Goal: Contribute content: Add original content to the website for others to see

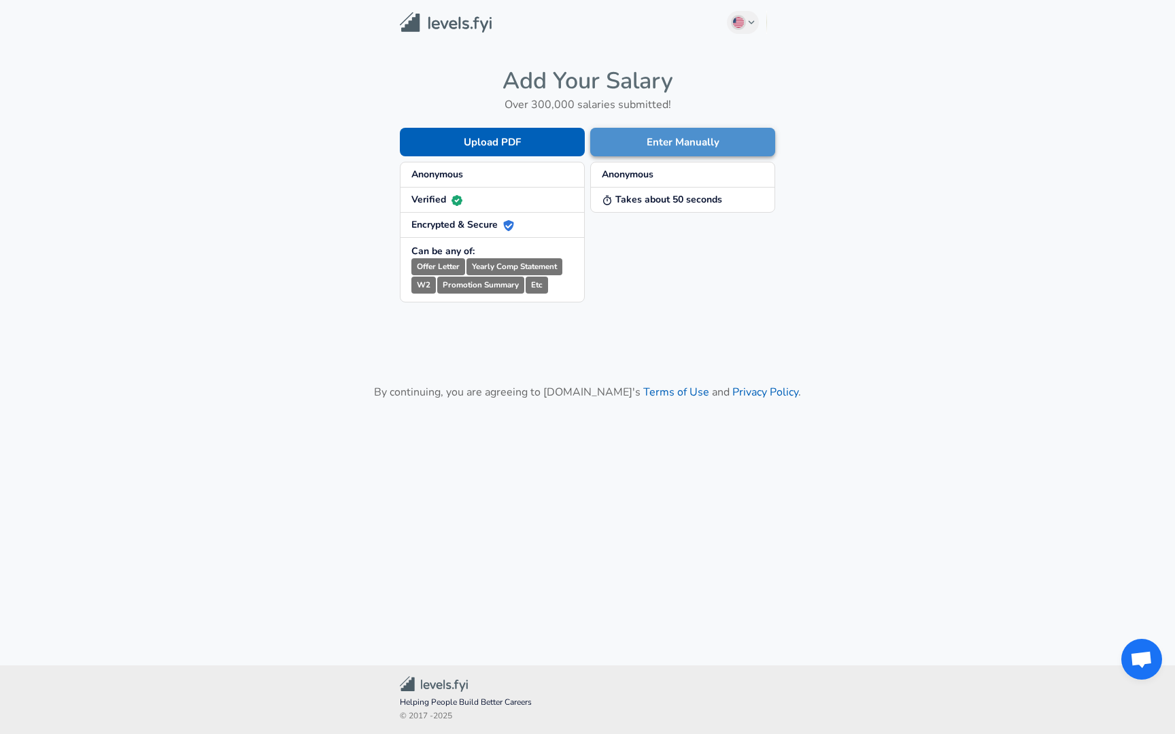
click at [684, 135] on button "Enter Manually" at bounding box center [682, 142] width 185 height 29
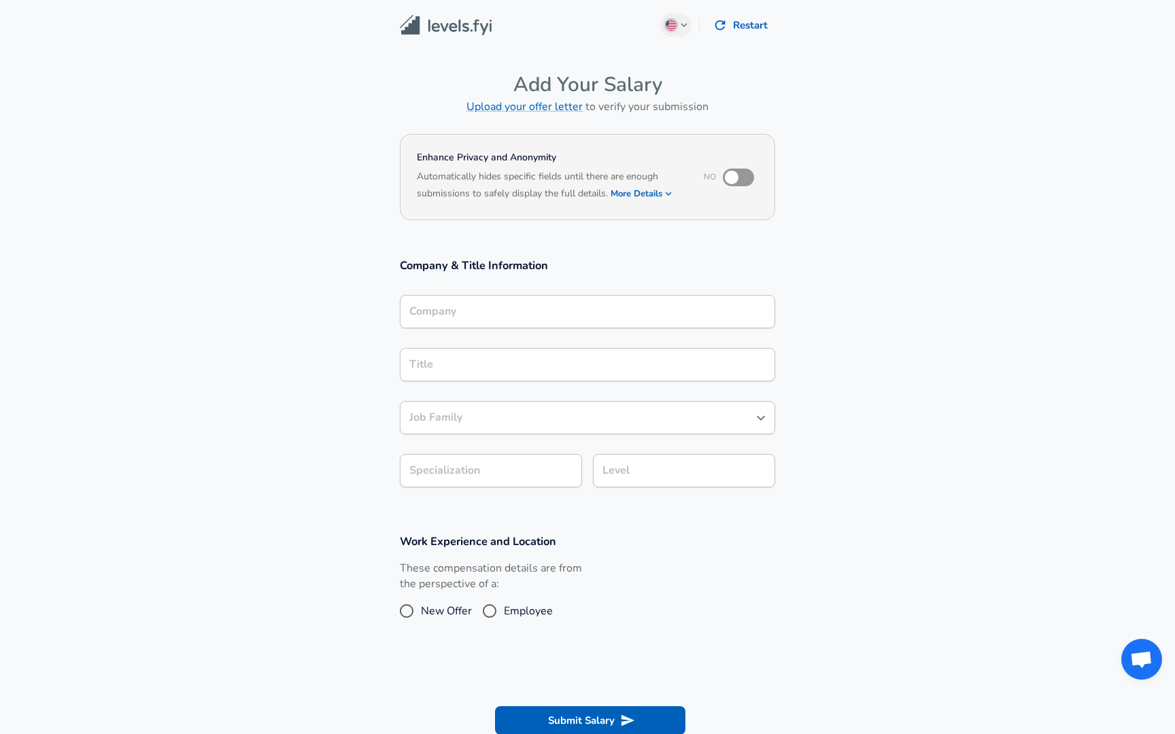
scroll to position [14, 0]
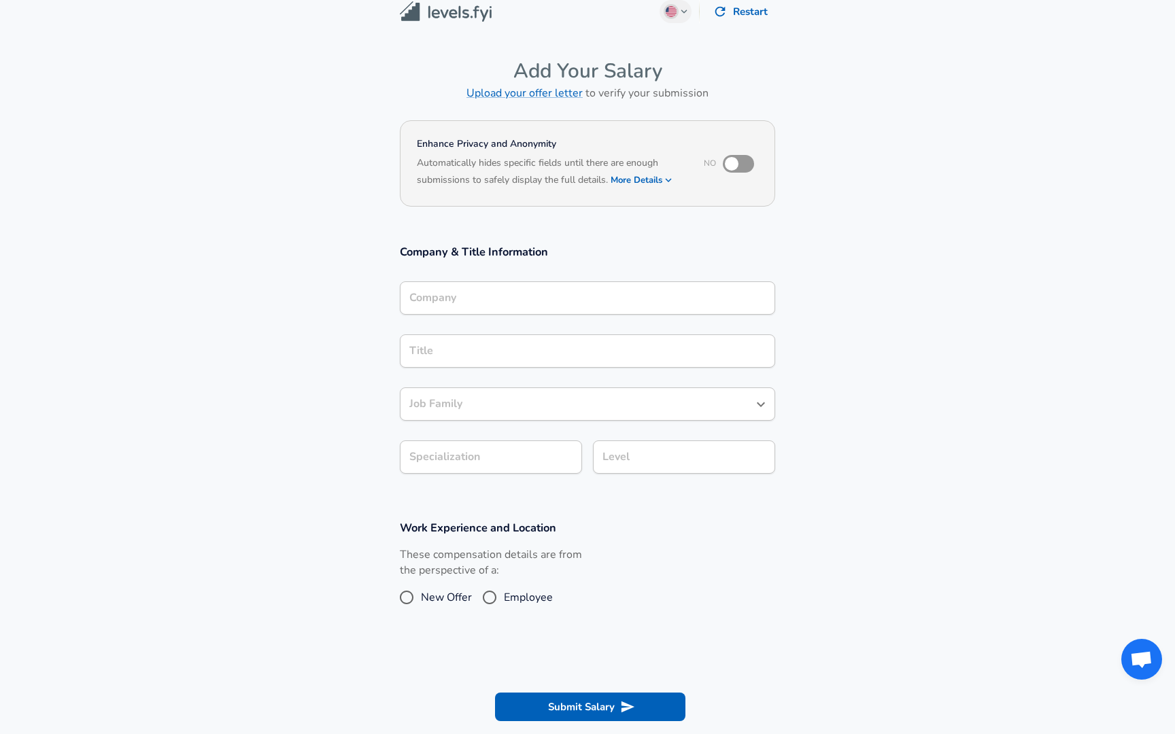
click at [475, 315] on div "Company" at bounding box center [587, 297] width 375 height 33
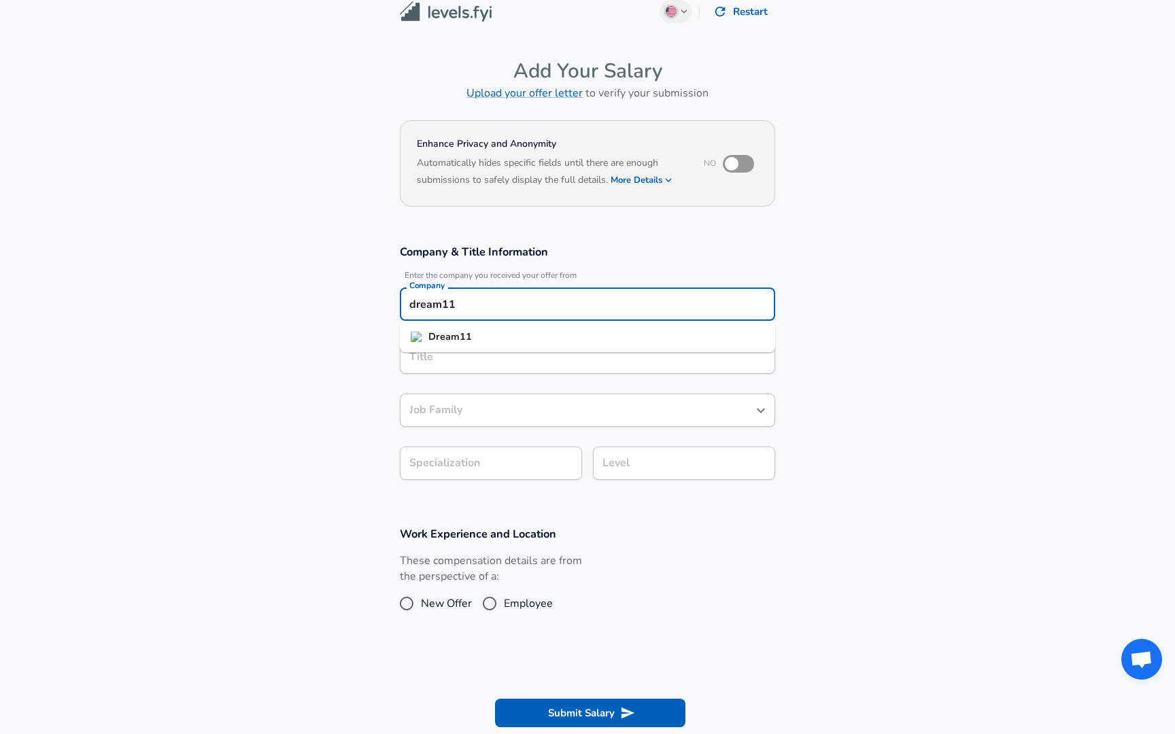
type input "dream11"
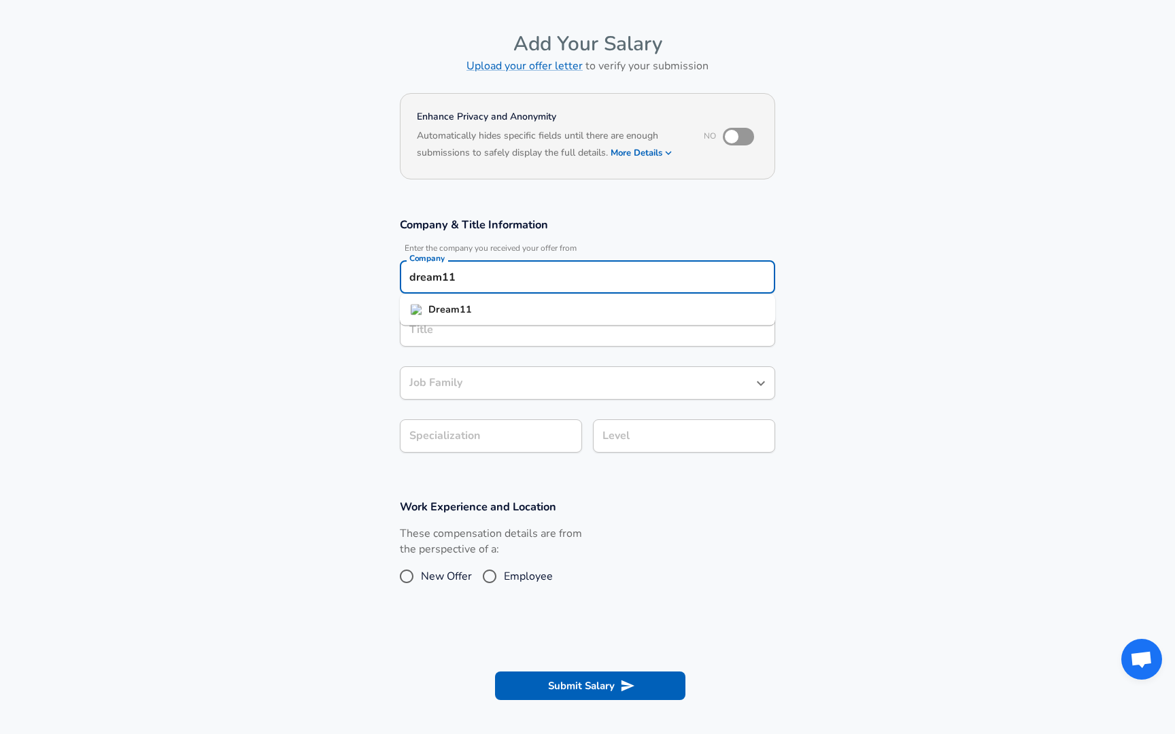
click at [439, 347] on div "Title" at bounding box center [587, 329] width 375 height 33
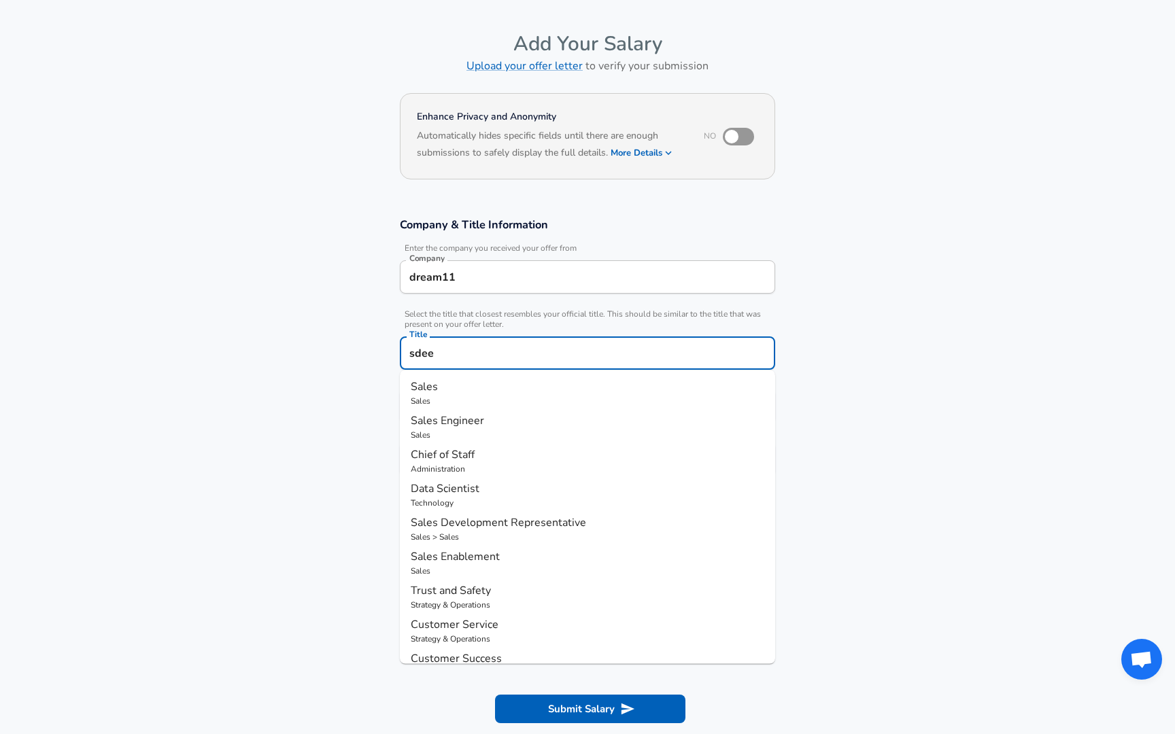
type input "sdee"
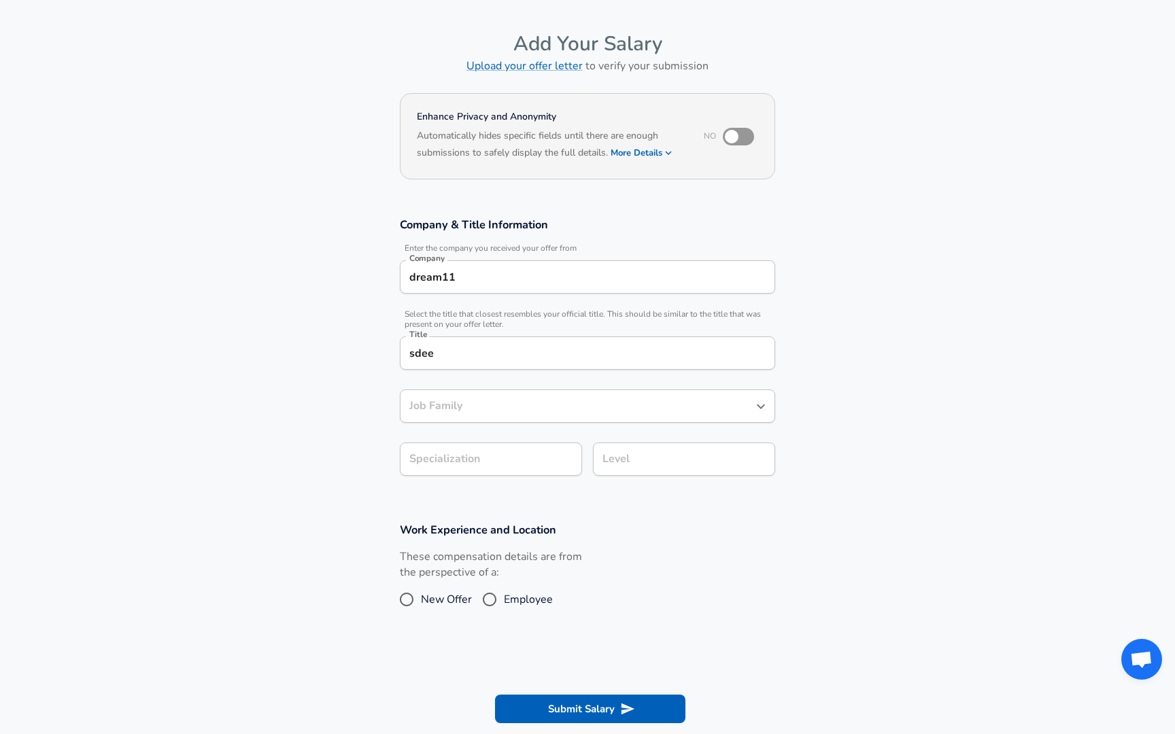
click at [848, 400] on section "Company & Title Information Enter the company you received your offer from Comp…" at bounding box center [587, 353] width 1175 height 305
click at [503, 349] on input "sdee" at bounding box center [587, 353] width 363 height 21
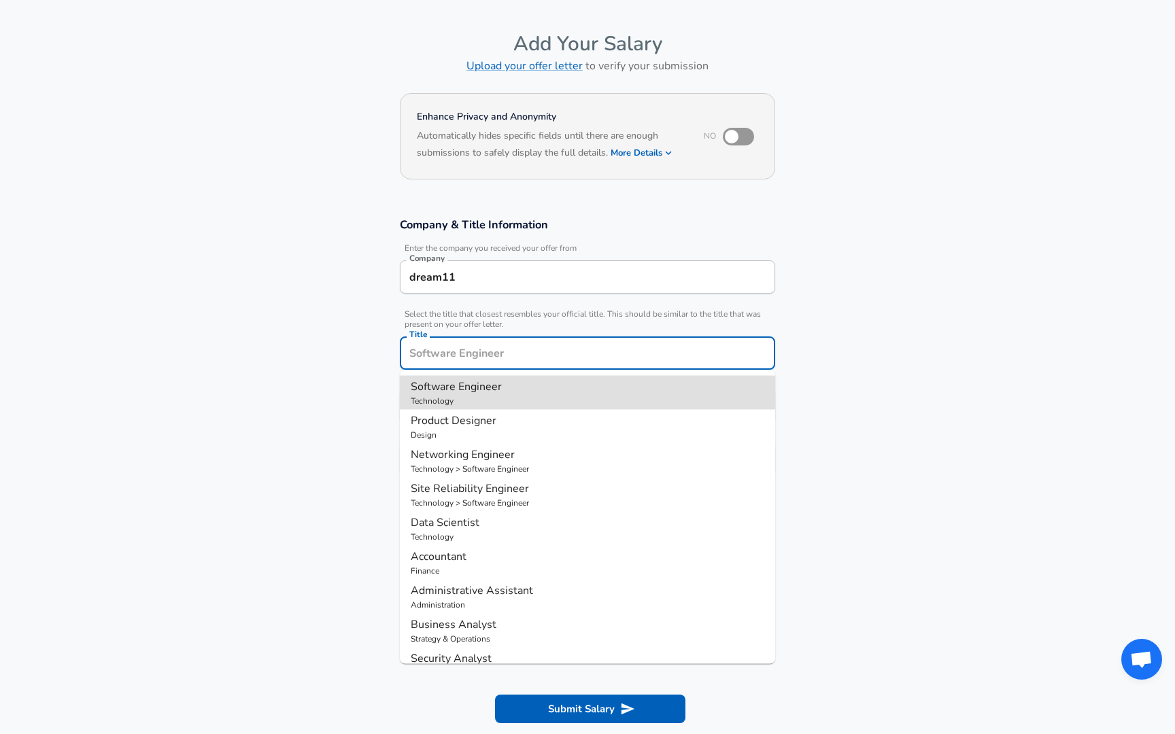
type input "Software Engineer"
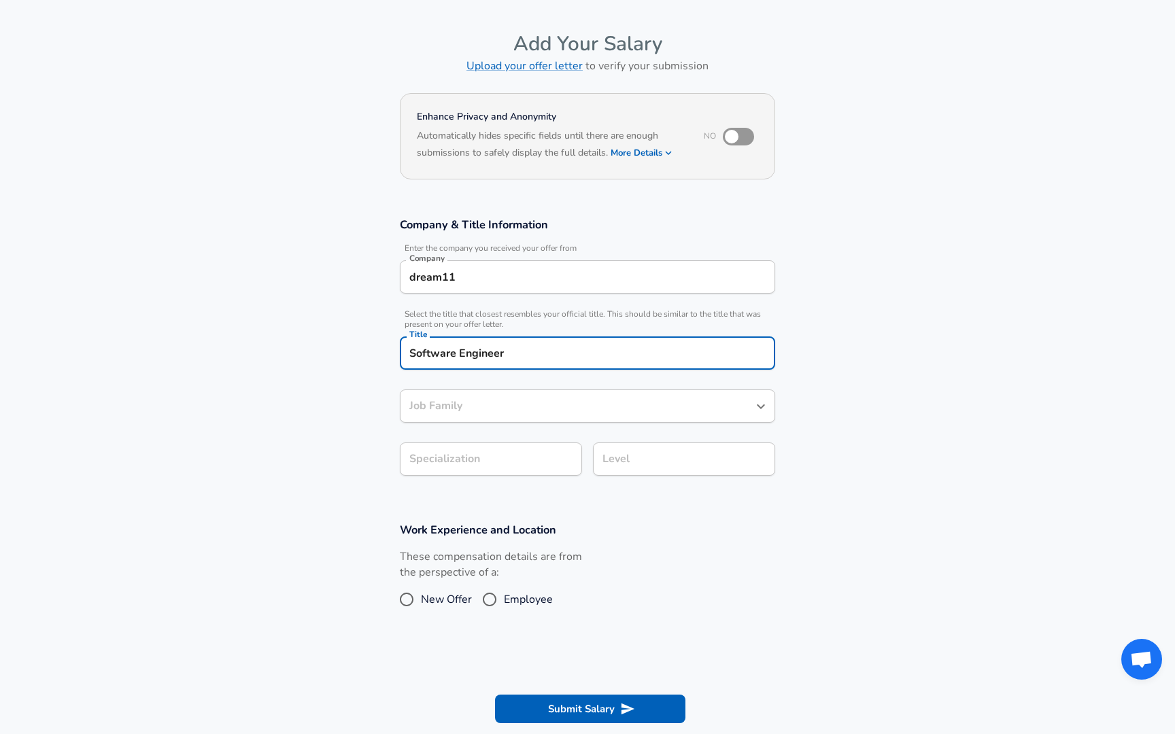
type input "Software Engineer"
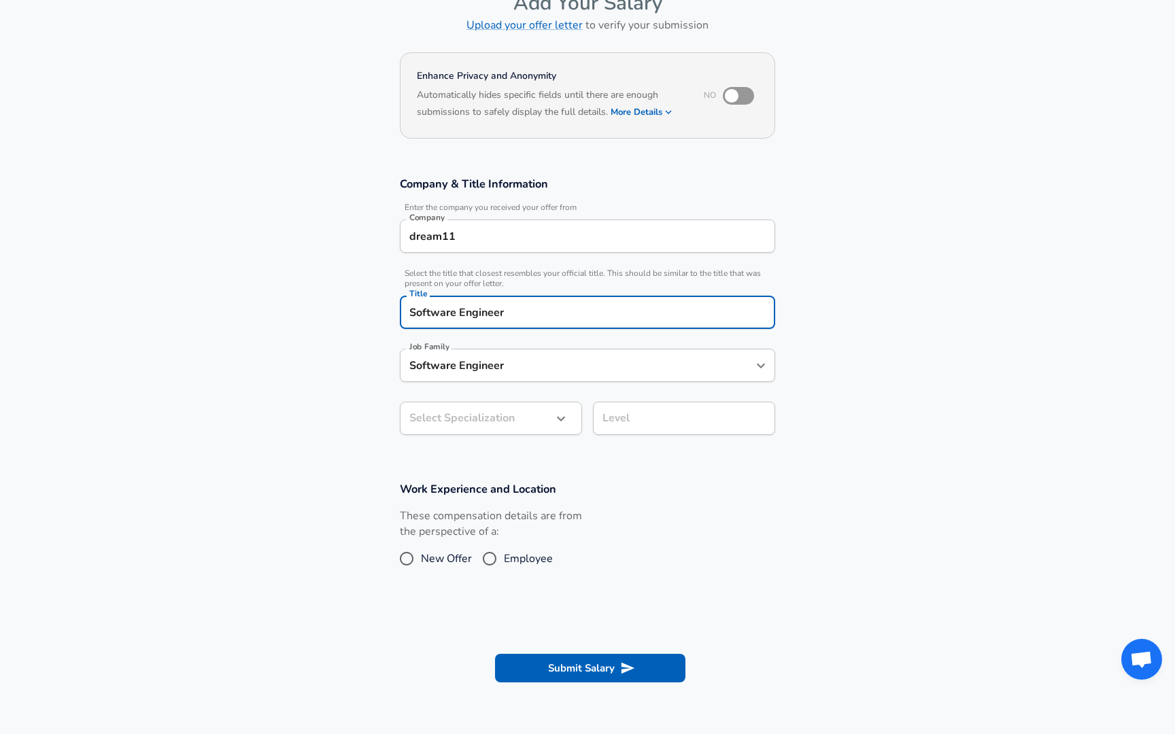
click at [503, 453] on body "English ([GEOGRAPHIC_DATA]) Change Restart Add Your Salary Upload your offer le…" at bounding box center [587, 285] width 1175 height 734
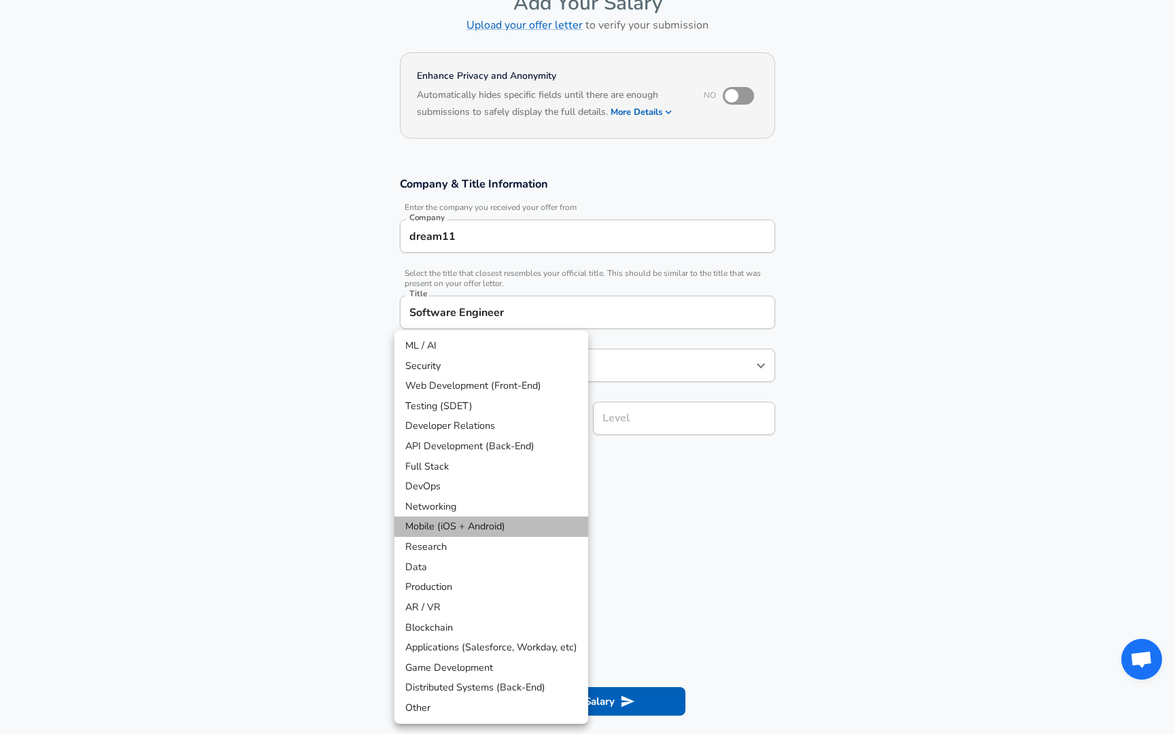
click at [471, 530] on li "Mobile (iOS + Android)" at bounding box center [491, 527] width 194 height 20
type input "Mobile (iOS + Android)"
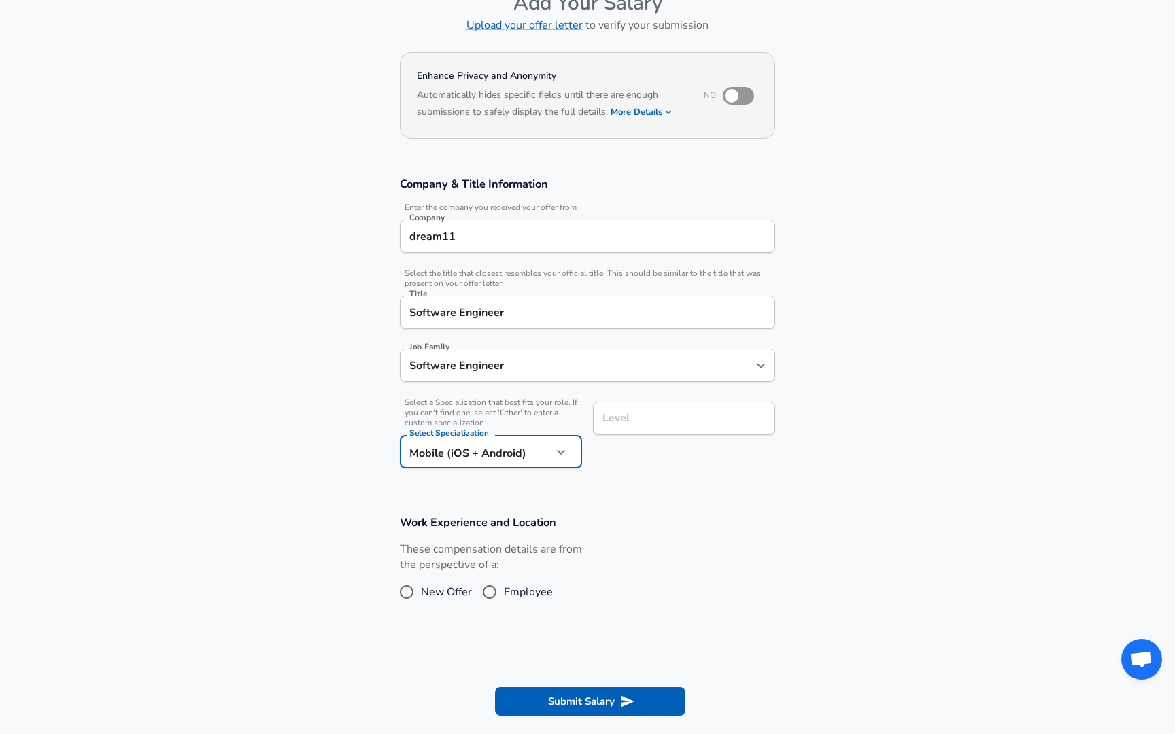
scroll to position [109, 0]
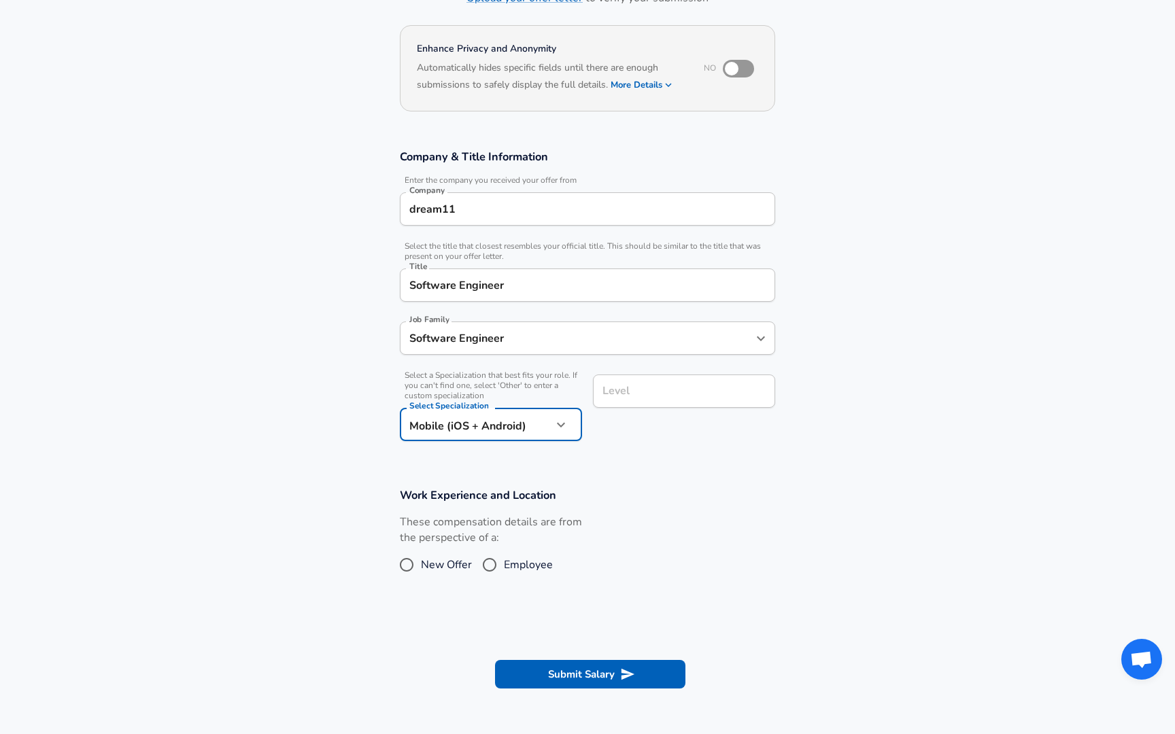
click at [644, 402] on input "Level" at bounding box center [684, 391] width 170 height 21
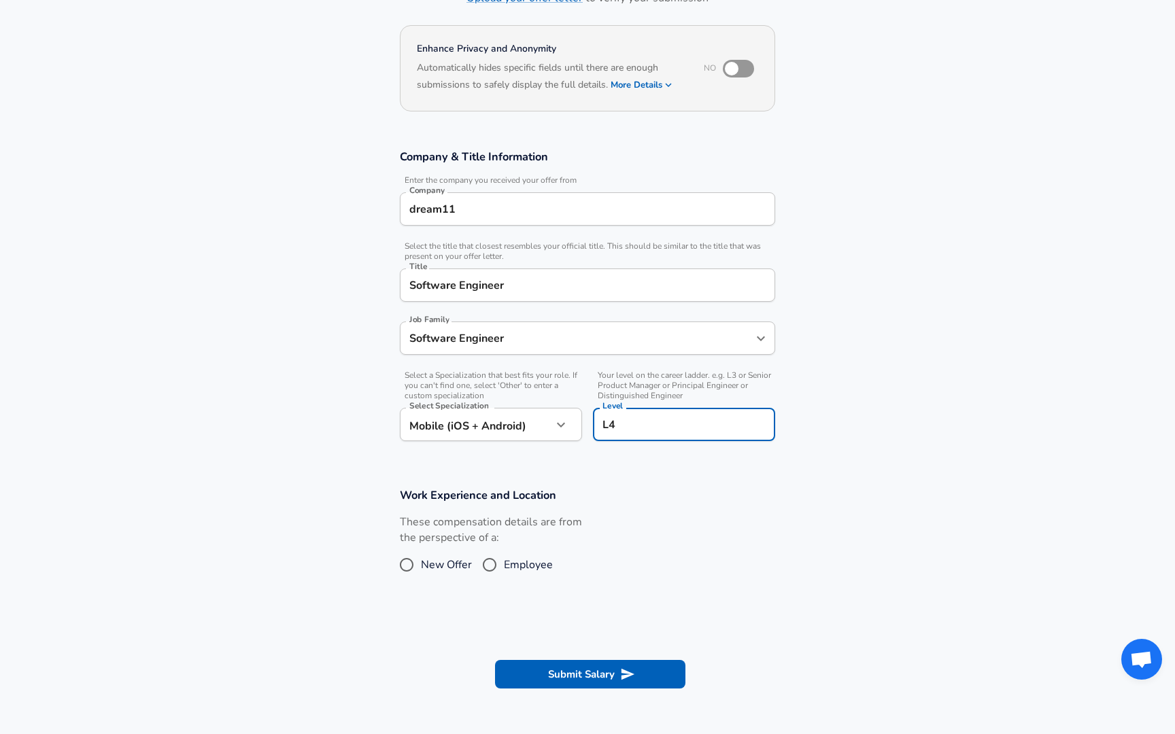
type input "L4"
click at [491, 572] on input "Employee" at bounding box center [489, 565] width 29 height 22
radio input "true"
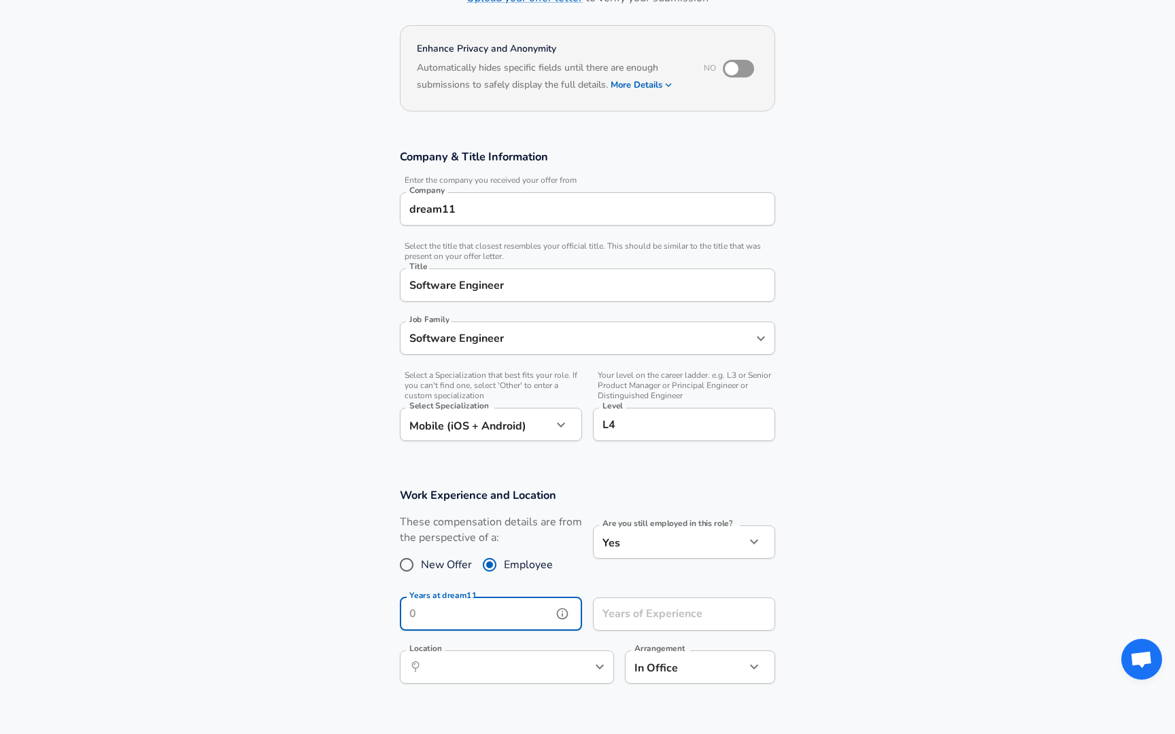
click at [534, 608] on input "Years at dream11" at bounding box center [476, 613] width 152 height 33
type input "4"
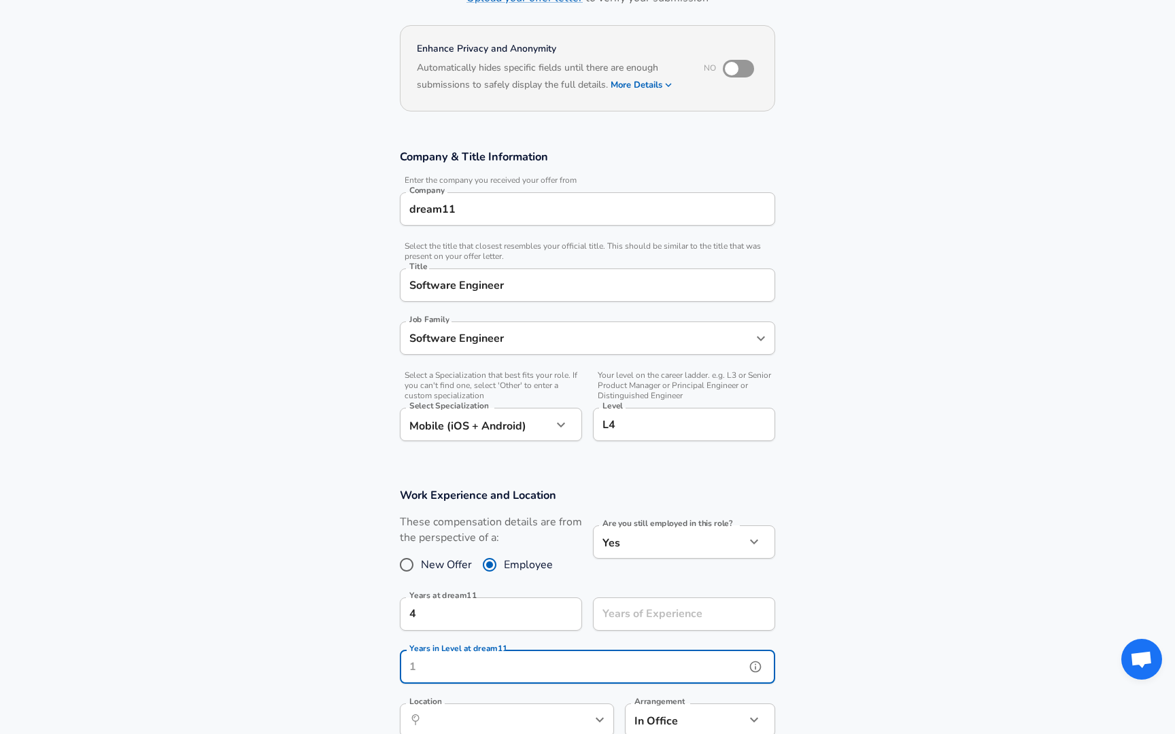
click at [509, 668] on input "Years in Level at dream11" at bounding box center [572, 667] width 345 height 33
type input "4"
click at [535, 687] on div "Work Experience and Location These compensation details are from the perspectiv…" at bounding box center [587, 616] width 408 height 258
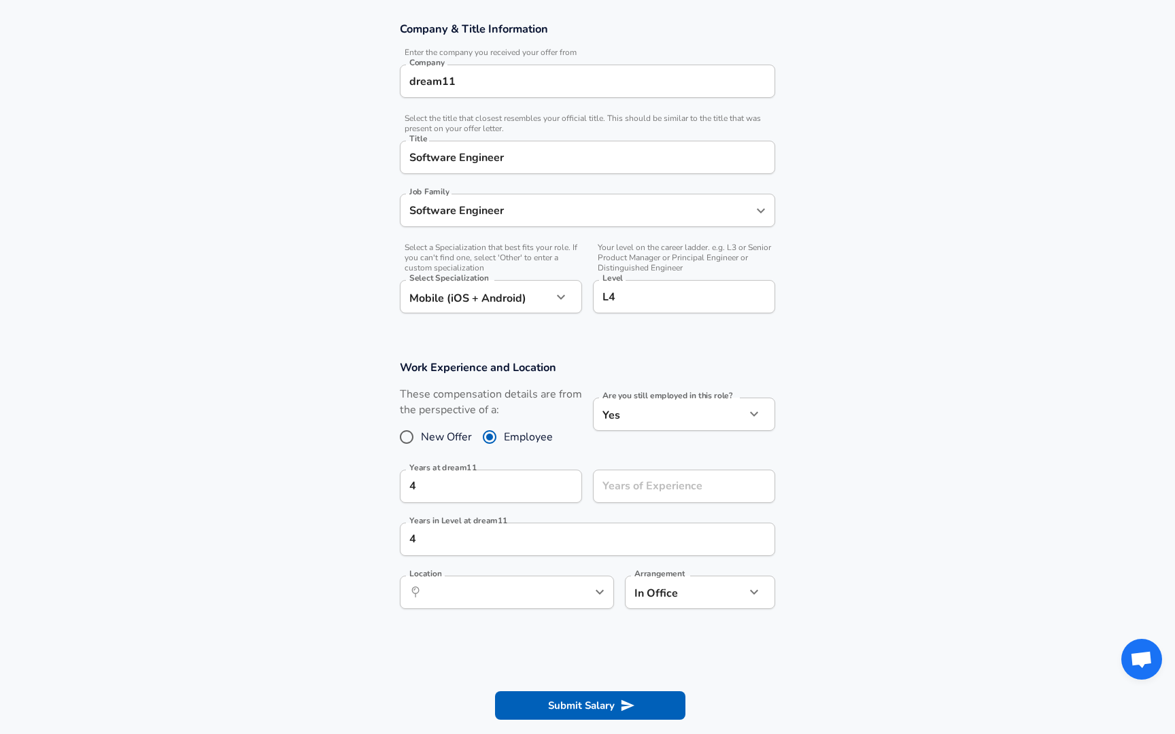
scroll to position [267, 0]
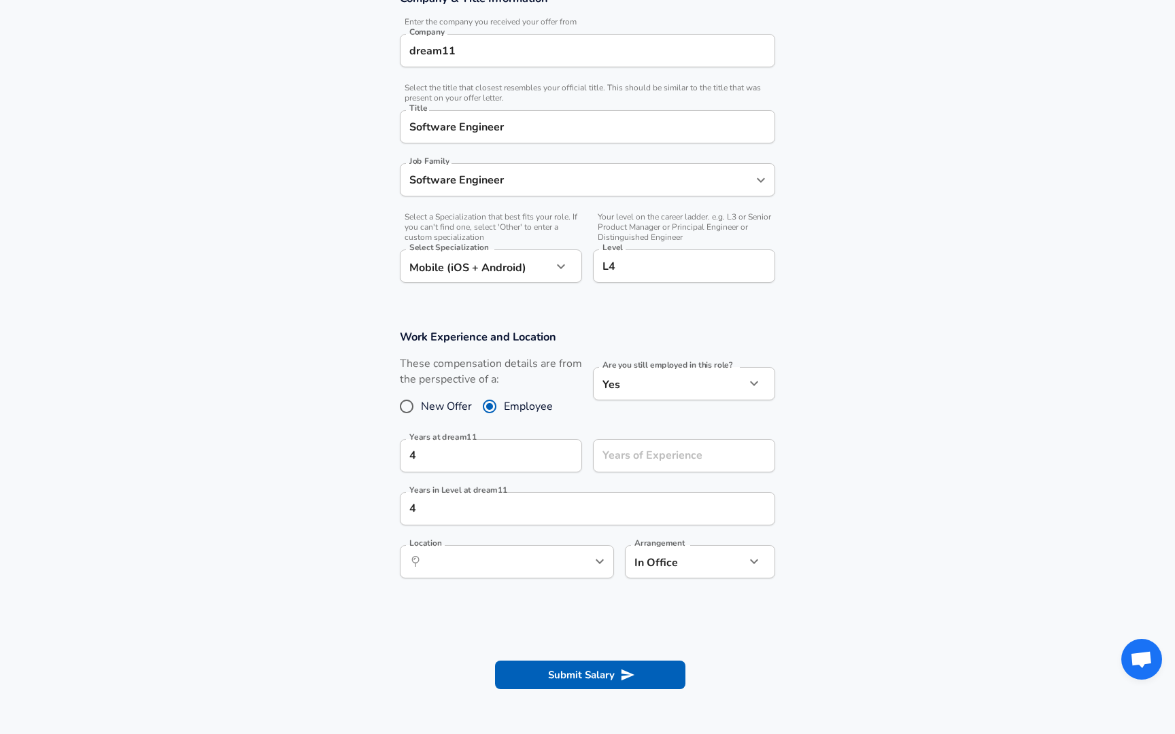
click at [577, 561] on icon "help" at bounding box center [578, 562] width 12 height 12
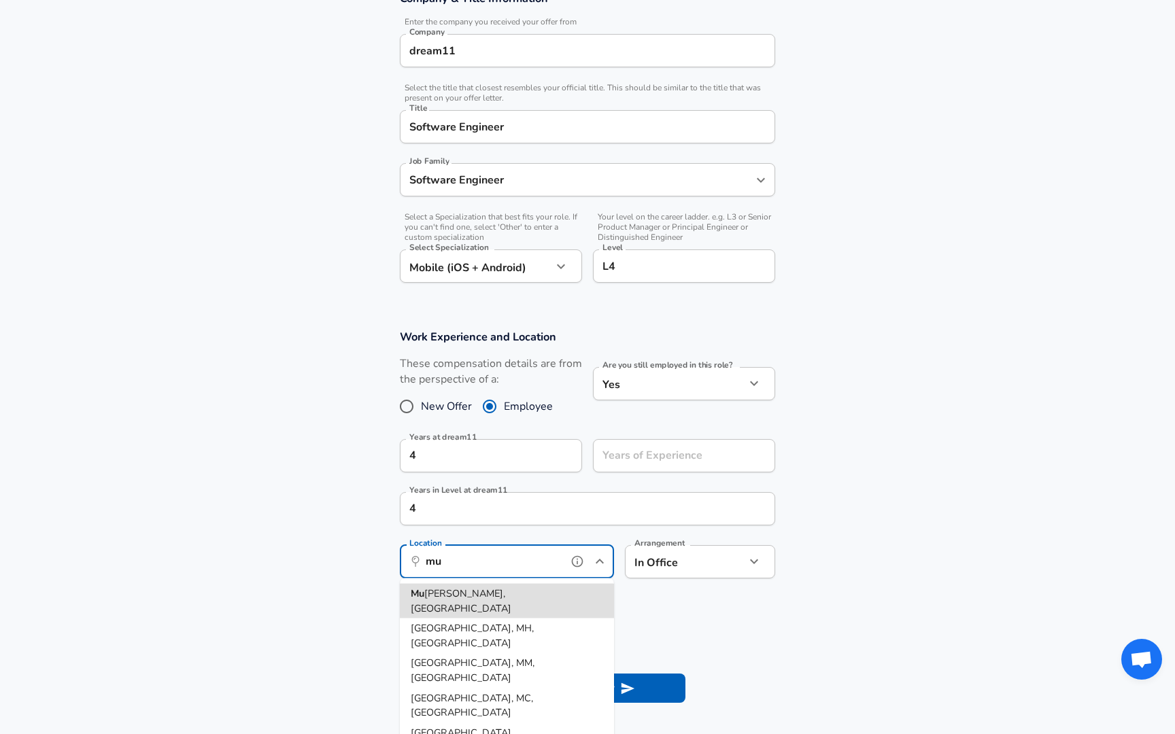
type input "mu"
click at [495, 674] on button "Submit Salary" at bounding box center [590, 688] width 190 height 29
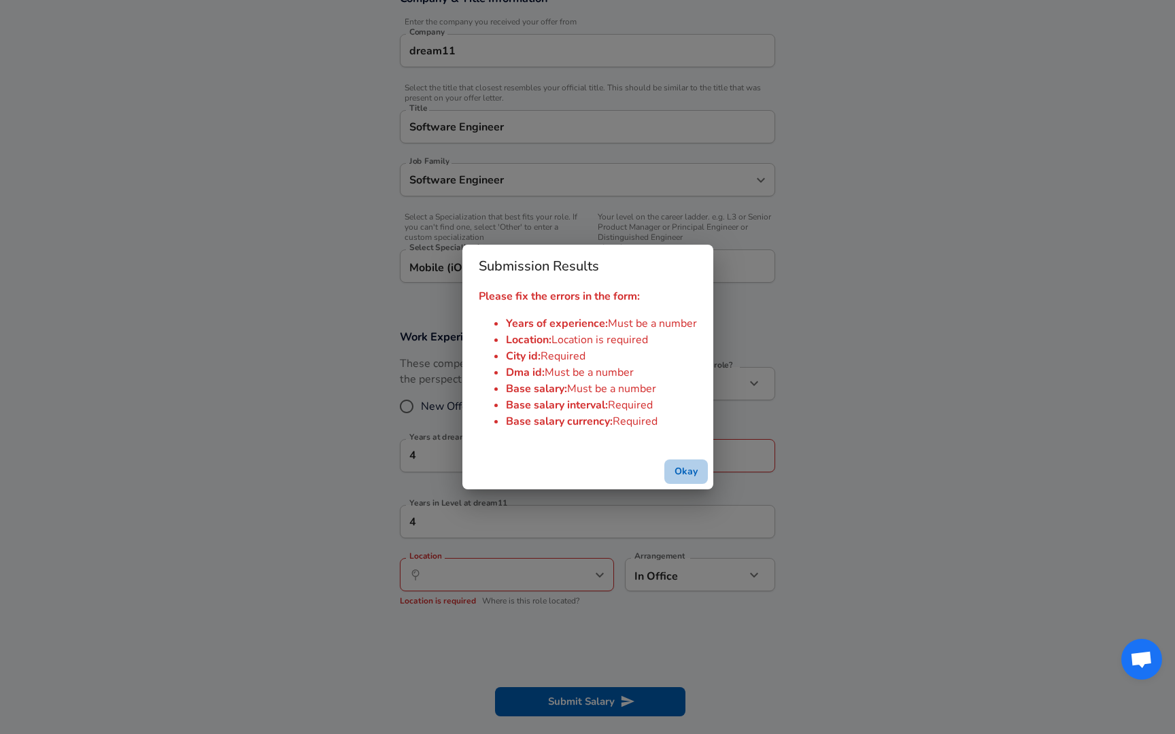
click at [681, 463] on button "Okay" at bounding box center [686, 472] width 44 height 25
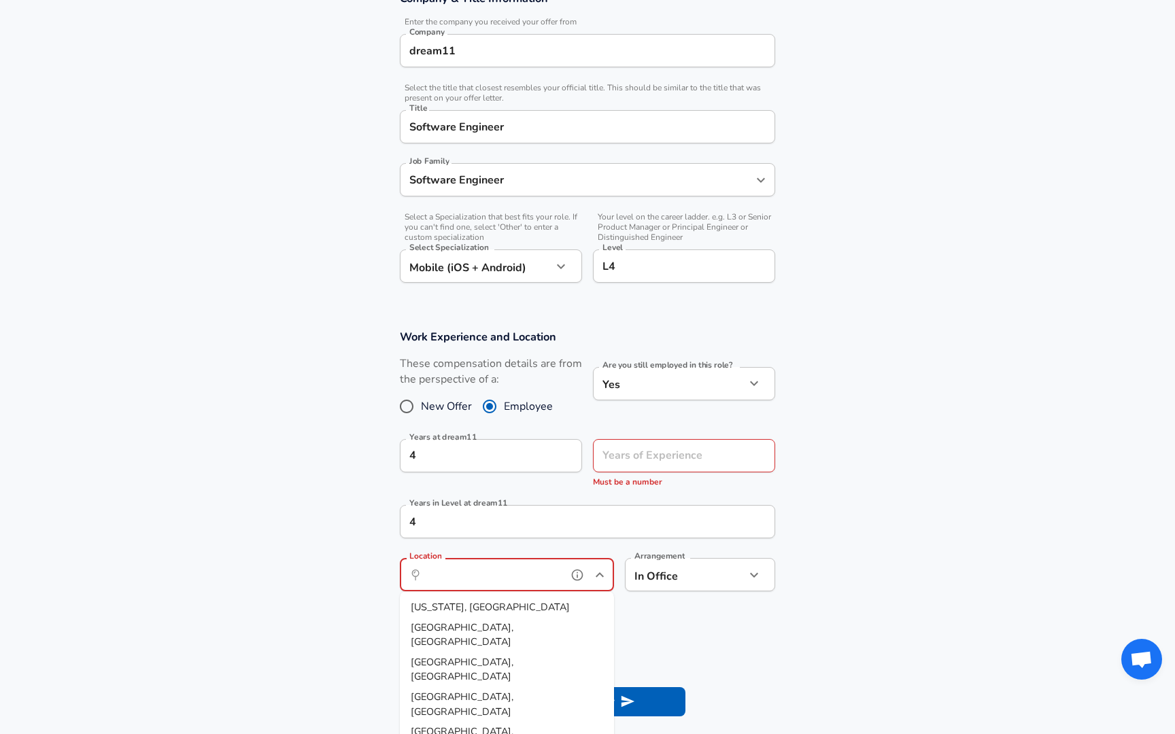
click at [506, 570] on input "Location" at bounding box center [491, 574] width 139 height 21
click at [481, 600] on span "umbai, MH, [GEOGRAPHIC_DATA]" at bounding box center [495, 607] width 152 height 14
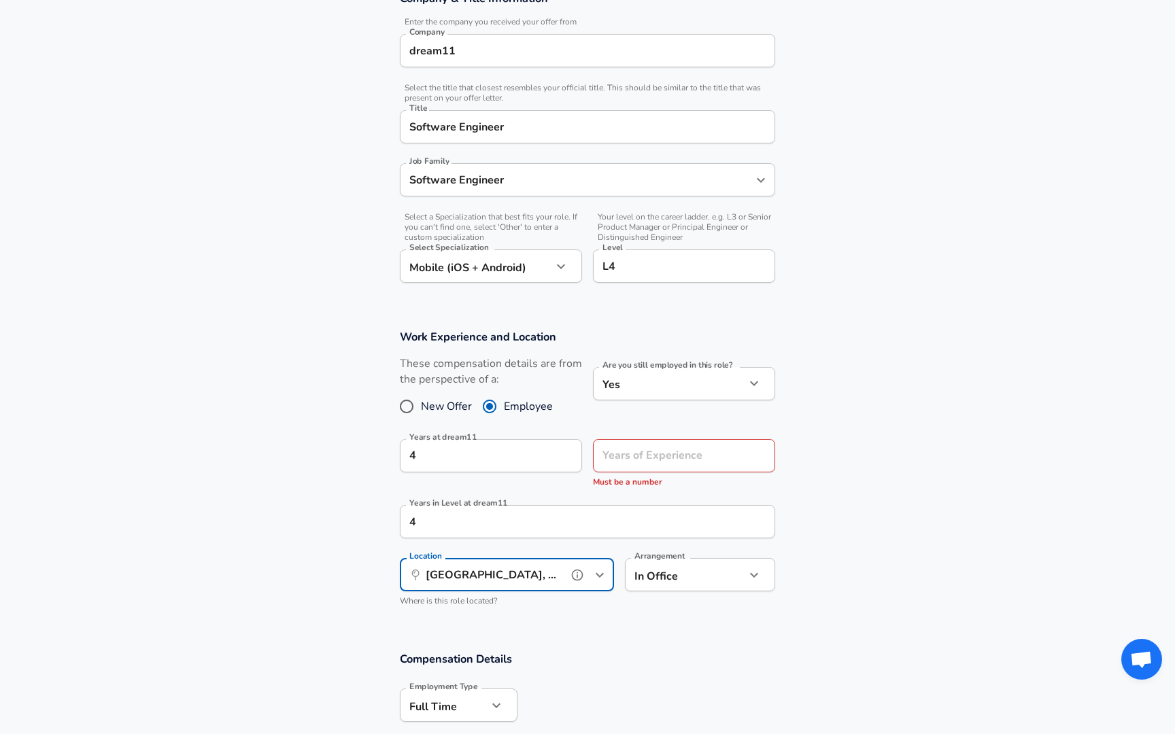
type input "[GEOGRAPHIC_DATA], MH, [GEOGRAPHIC_DATA]"
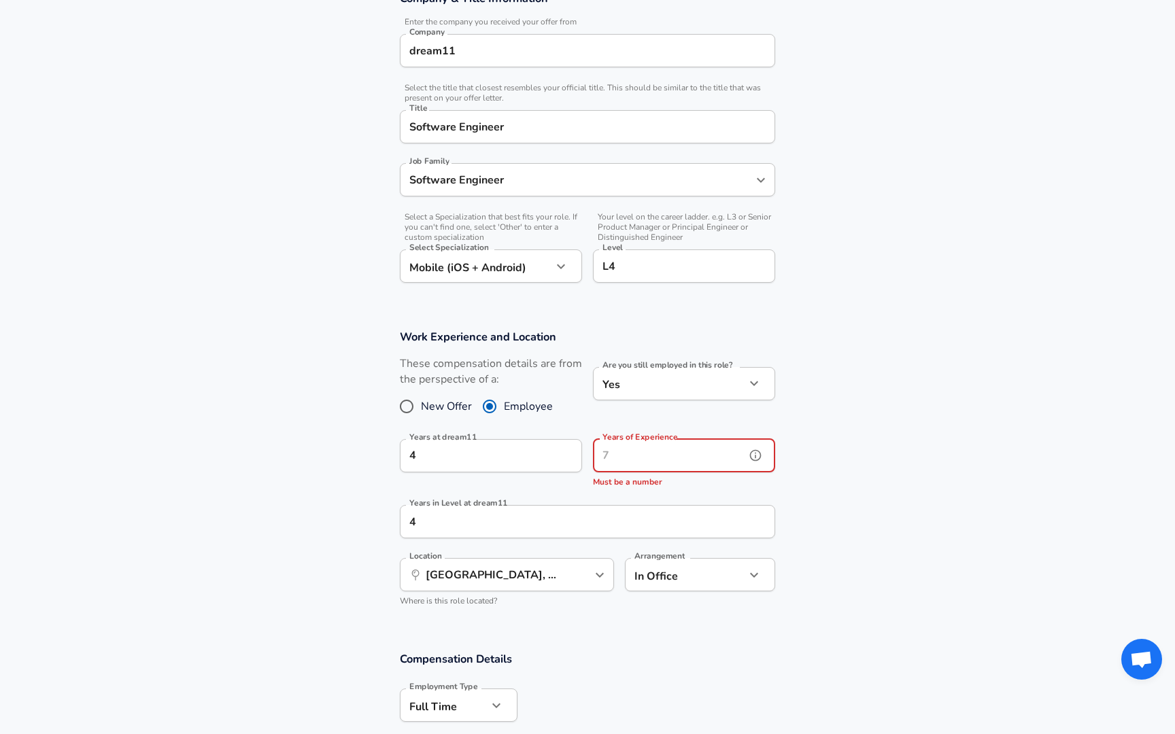
click at [627, 456] on div "Years of Experience Years of Experience Must be a number" at bounding box center [684, 464] width 182 height 50
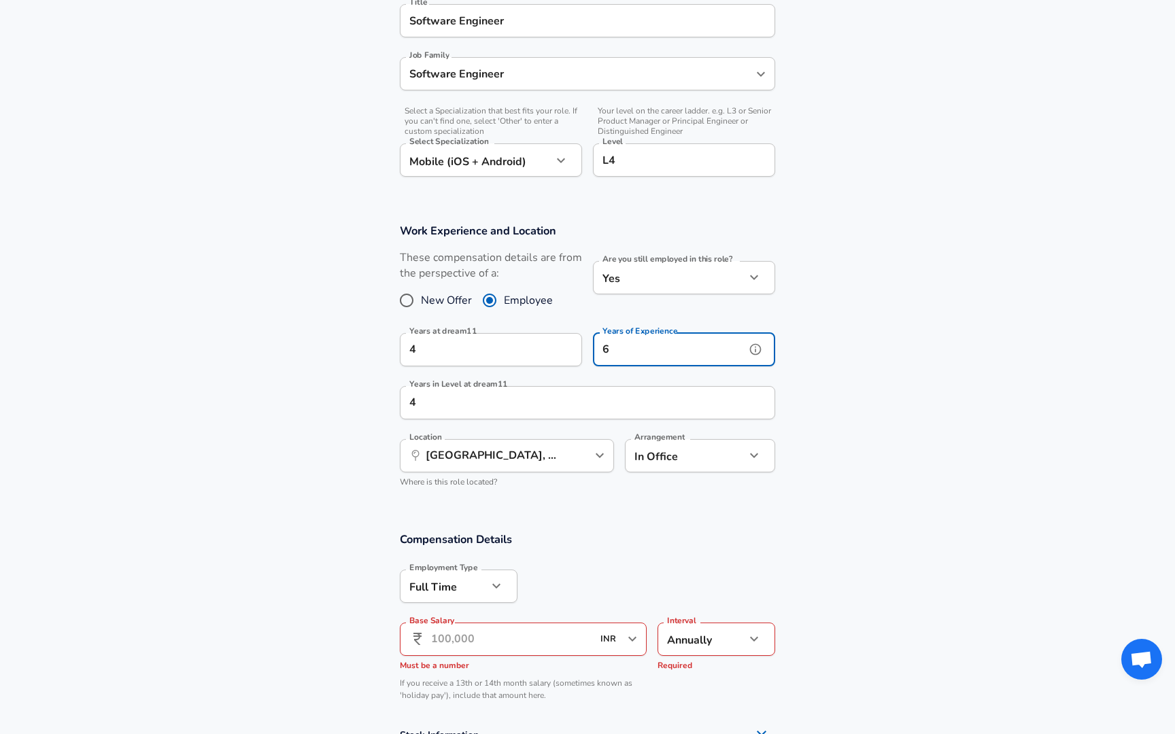
scroll to position [408, 0]
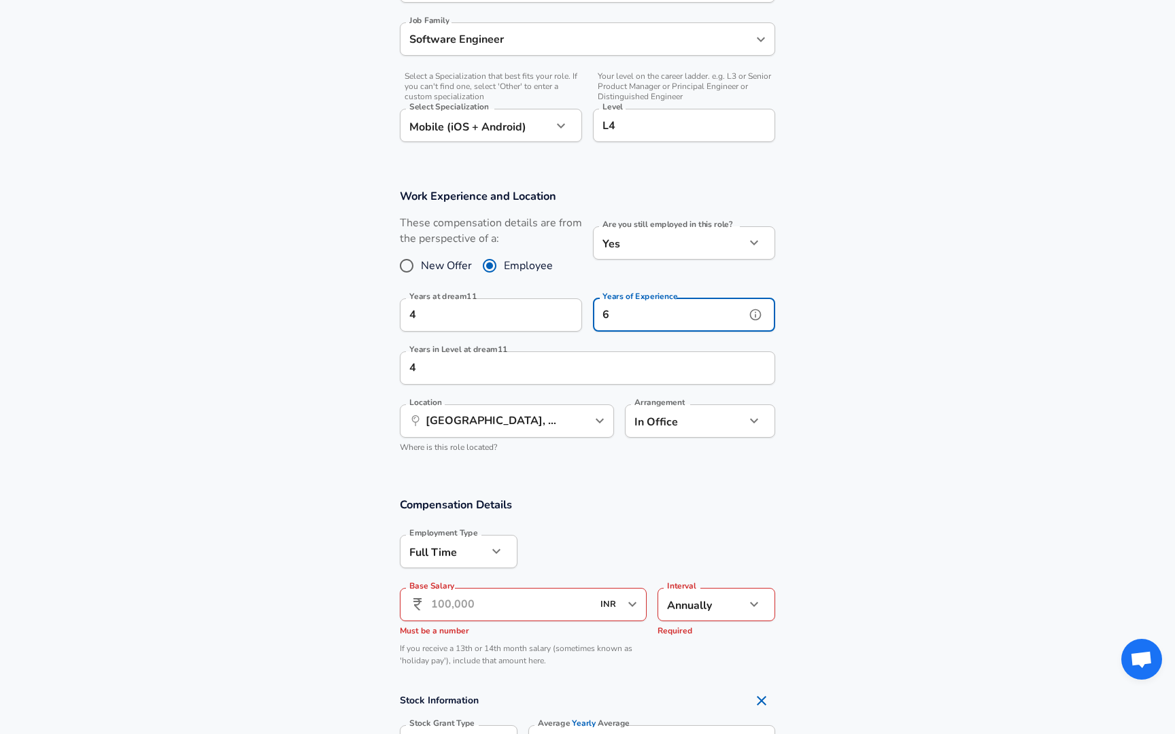
type input "6"
click at [490, 609] on input "Base Salary" at bounding box center [511, 604] width 161 height 33
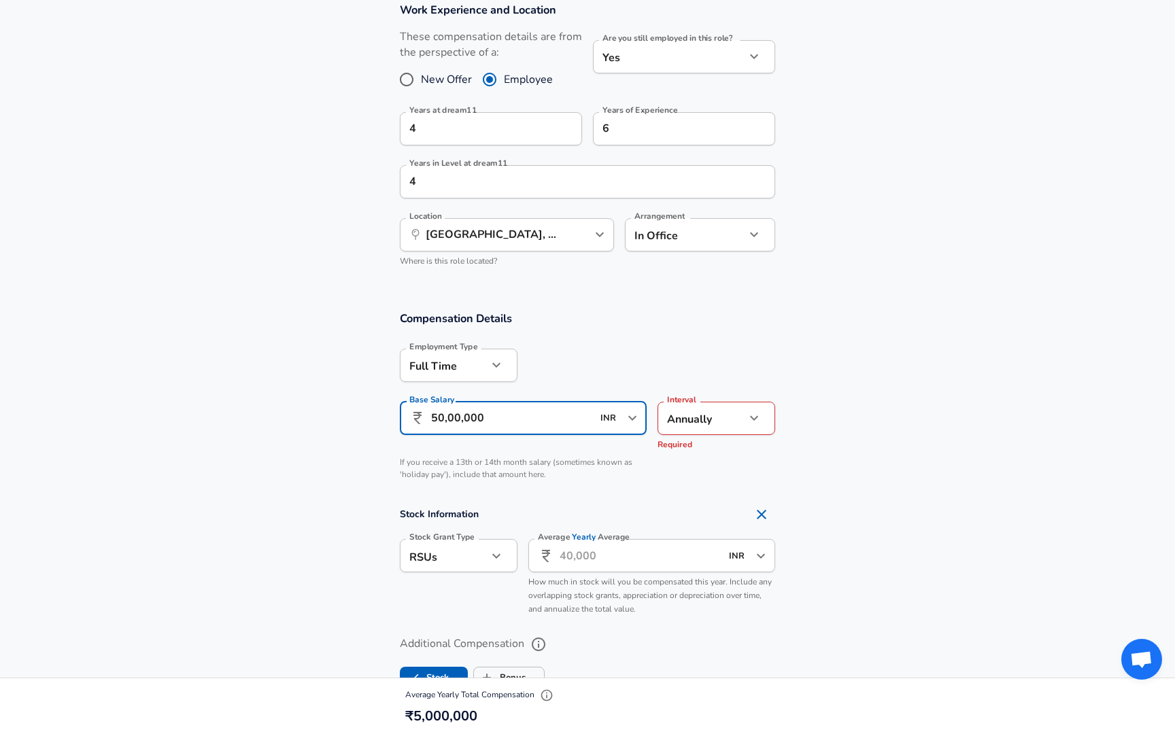
scroll to position [610, 0]
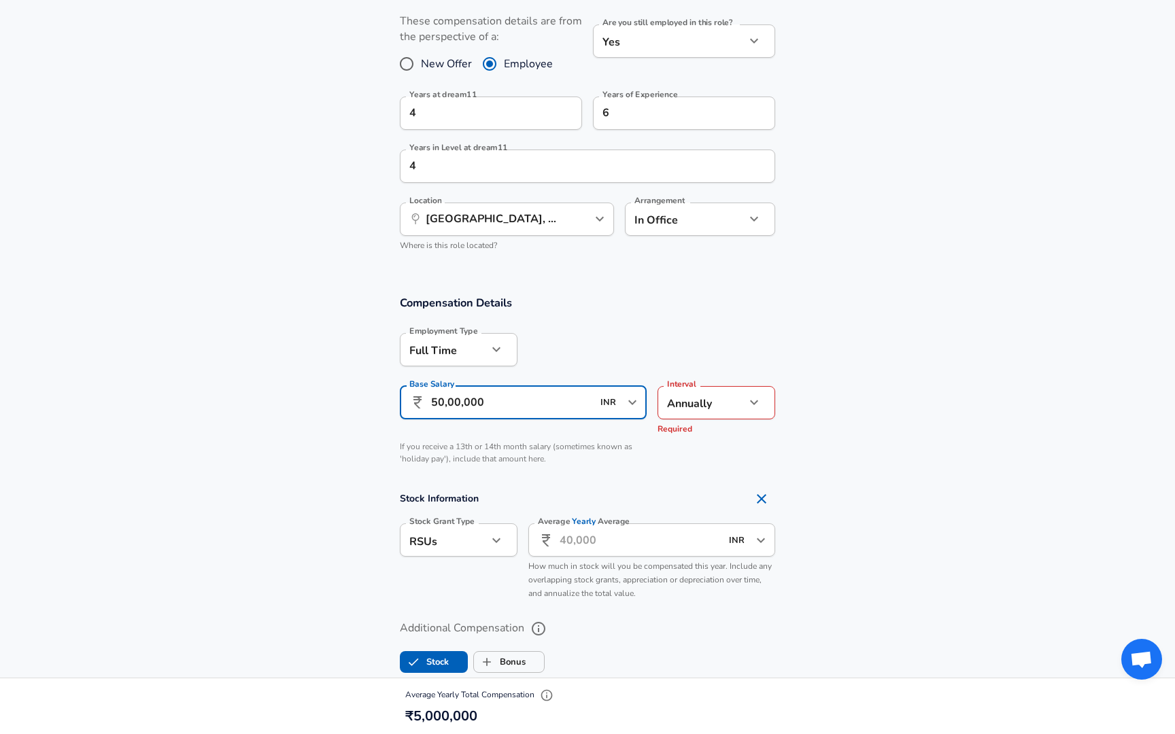
type input "50,00,000"
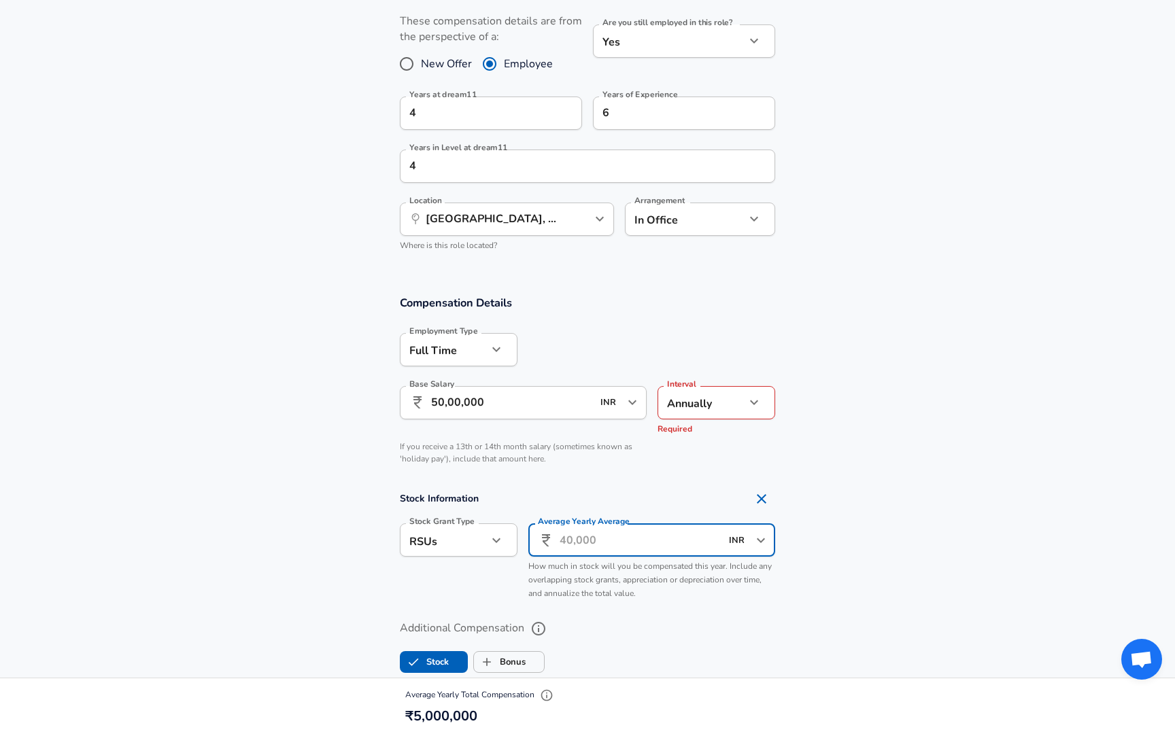
click at [575, 541] on input "Average Yearly Average" at bounding box center [639, 539] width 161 height 33
type input "10,00,000"
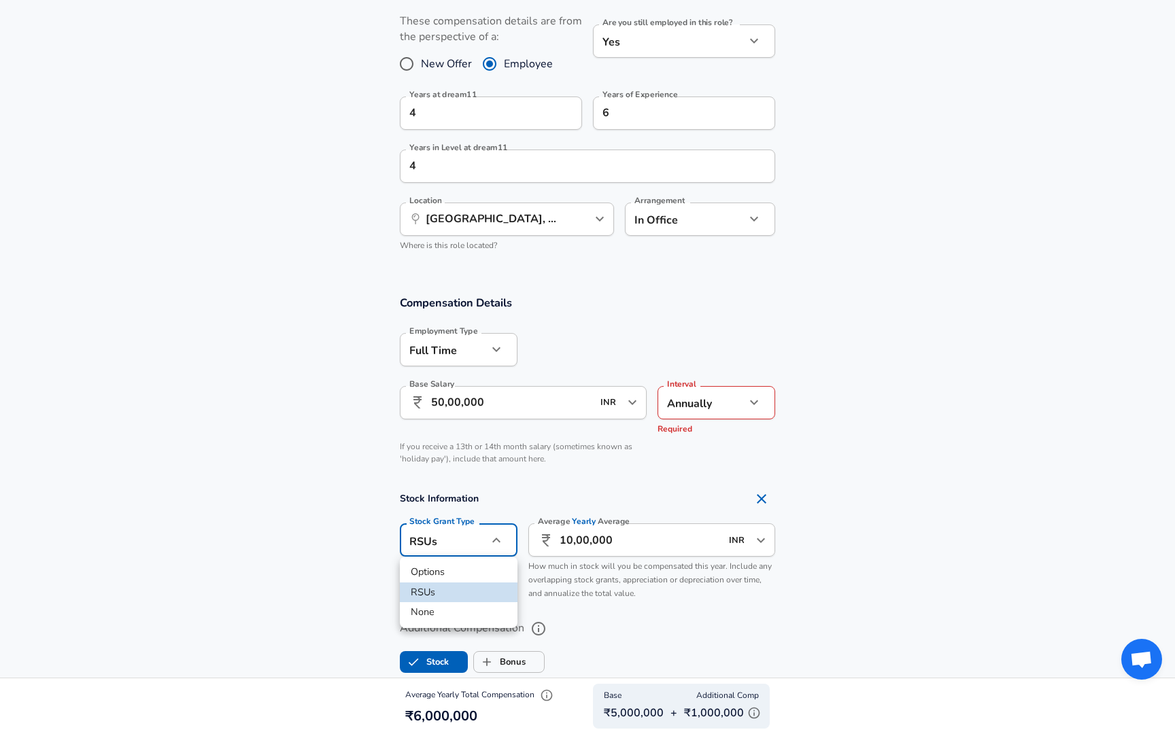
click at [436, 576] on li "Options" at bounding box center [459, 572] width 118 height 20
type input "option"
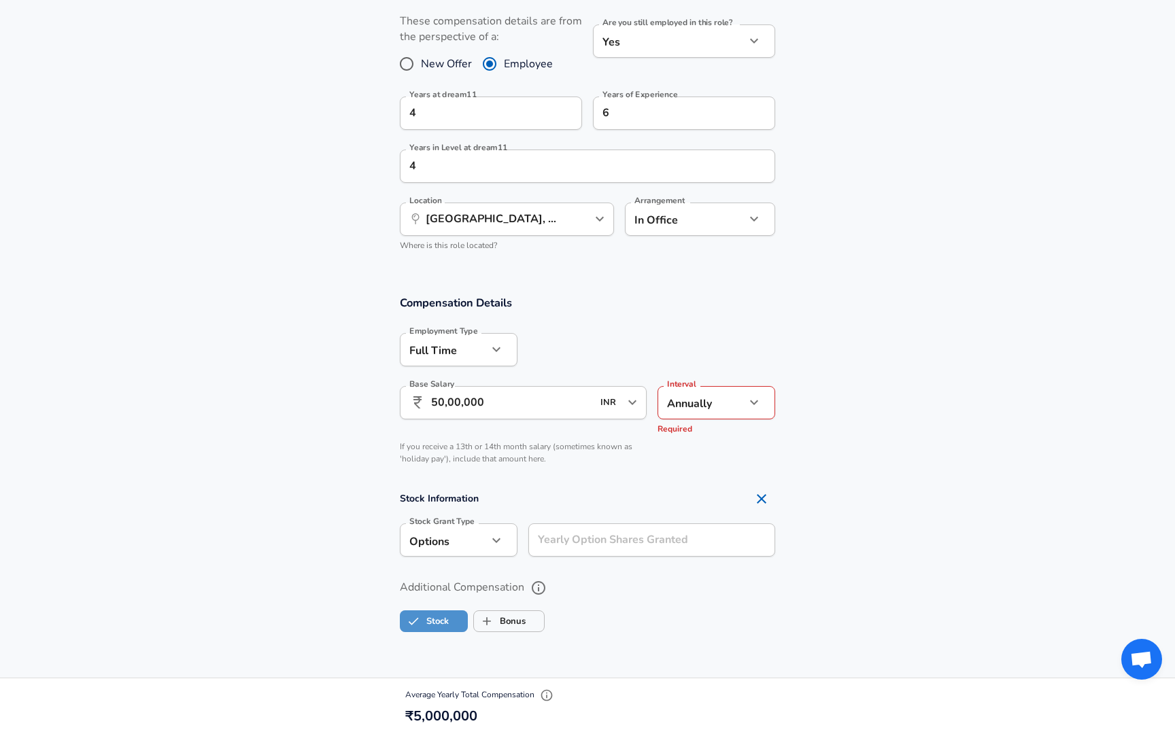
click at [445, 625] on label "Stock" at bounding box center [424, 621] width 48 height 26
checkbox input "false"
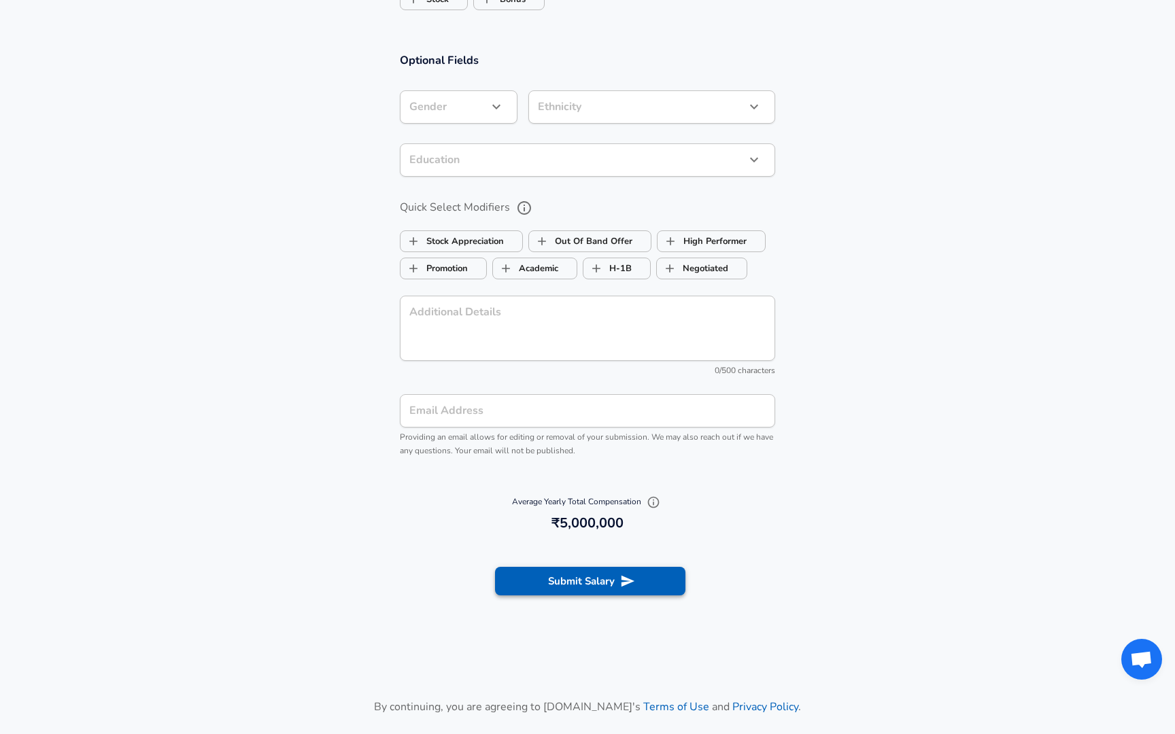
scroll to position [1157, 0]
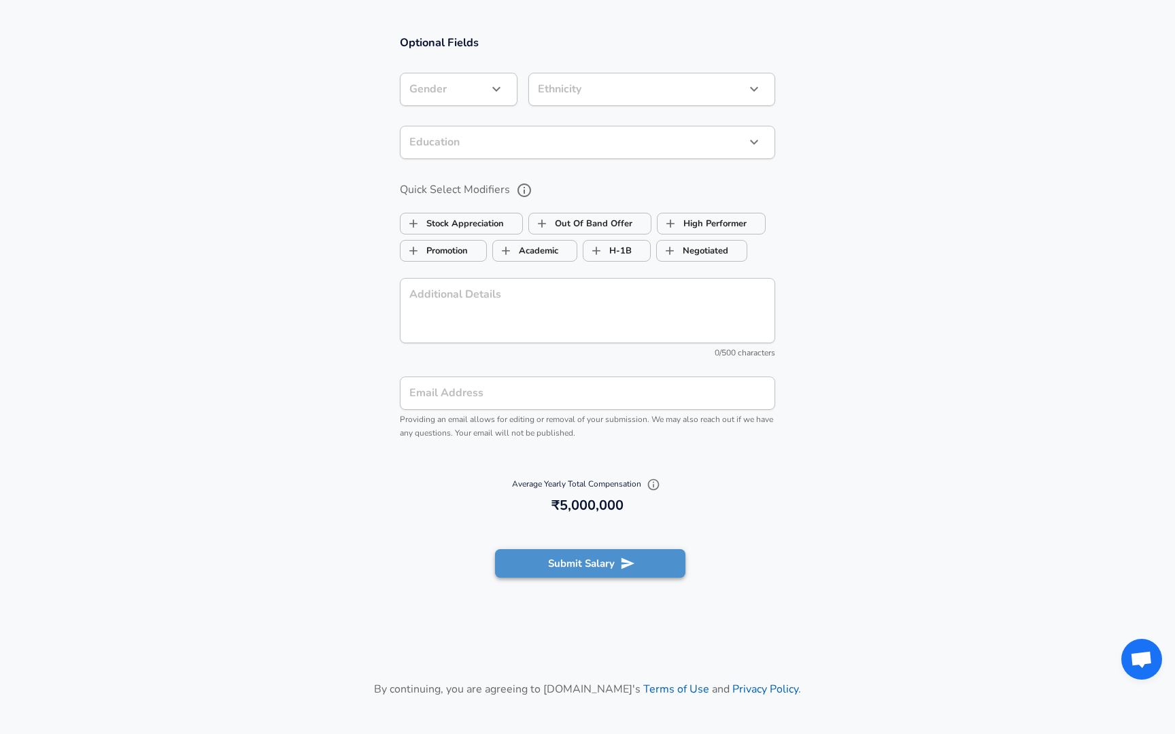
click at [533, 559] on button "Submit Salary" at bounding box center [590, 563] width 190 height 29
